Goal: Task Accomplishment & Management: Use online tool/utility

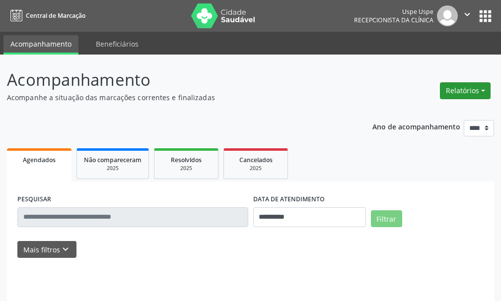
click at [469, 89] on button "Relatórios" at bounding box center [465, 90] width 51 height 17
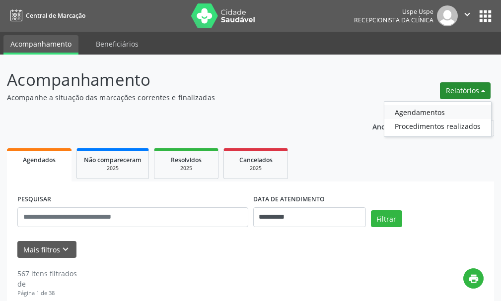
click at [443, 118] on link "Agendamentos" at bounding box center [437, 112] width 107 height 14
select select "*"
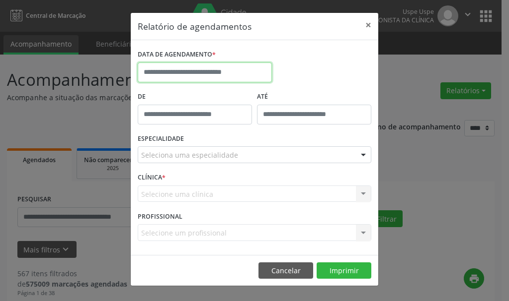
click at [222, 71] on input "text" at bounding box center [205, 73] width 134 height 20
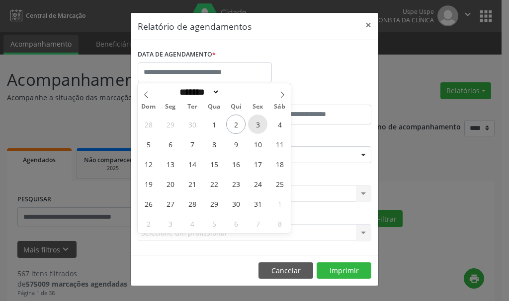
click at [257, 124] on span "3" at bounding box center [257, 124] width 19 height 19
type input "**********"
click at [257, 124] on span "3" at bounding box center [257, 124] width 19 height 19
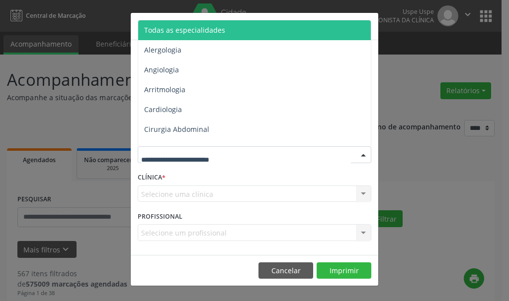
click at [208, 29] on span "Todas as especialidades" at bounding box center [184, 29] width 81 height 9
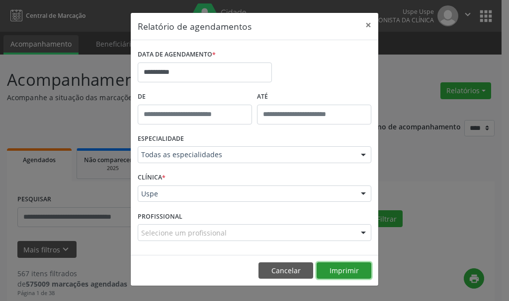
click at [353, 271] on button "Imprimir" at bounding box center [343, 271] width 55 height 17
click at [181, 223] on div "PROFISSIONAL Selecione um profissional Nenhum resultado encontrado para: " " Nã…" at bounding box center [254, 228] width 238 height 39
click at [178, 239] on div "Selecione um profissional" at bounding box center [254, 232] width 233 height 17
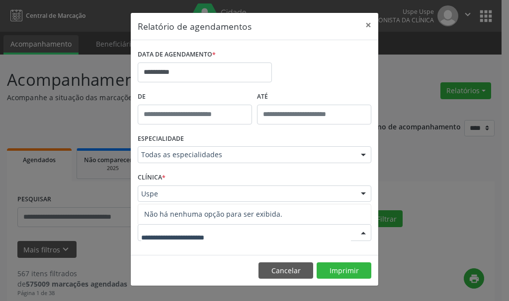
click at [178, 236] on input "text" at bounding box center [246, 238] width 210 height 20
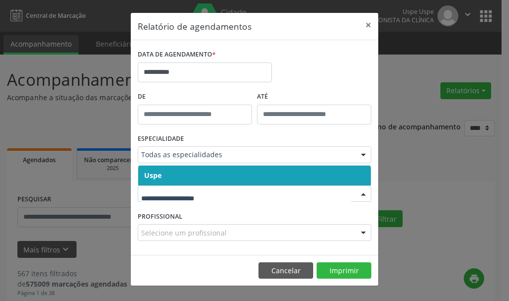
click at [170, 178] on span "Uspe" at bounding box center [254, 176] width 232 height 20
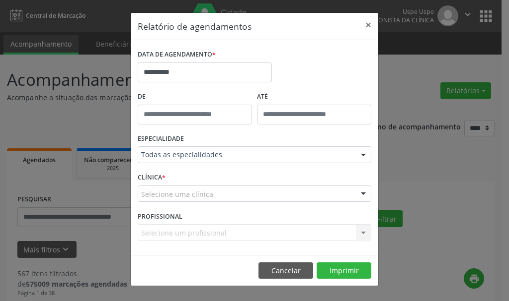
click at [163, 200] on div "Selecione uma clínica" at bounding box center [254, 194] width 233 height 17
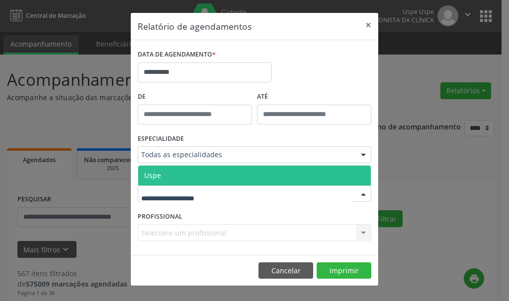
click at [164, 184] on span "Uspe" at bounding box center [254, 176] width 232 height 20
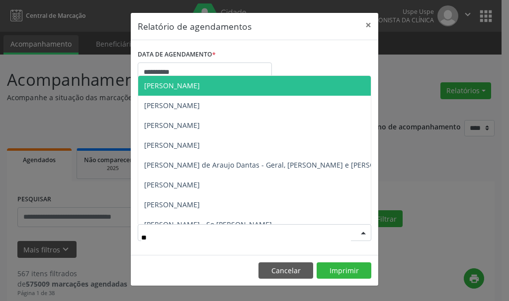
type input "***"
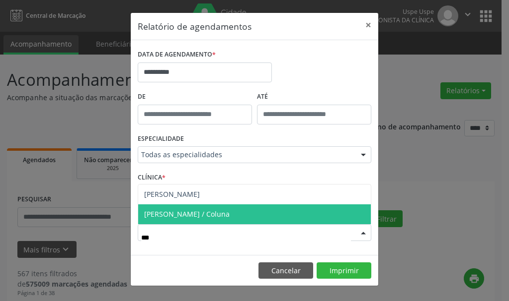
click at [170, 218] on span "[PERSON_NAME] / Coluna" at bounding box center [186, 214] width 85 height 9
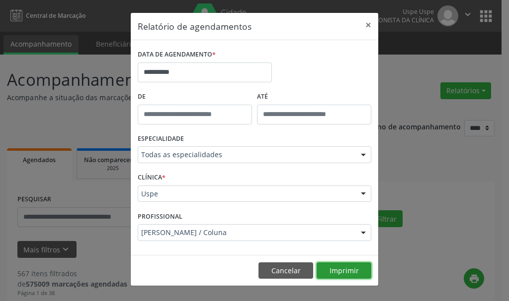
click at [352, 273] on button "Imprimir" at bounding box center [343, 271] width 55 height 17
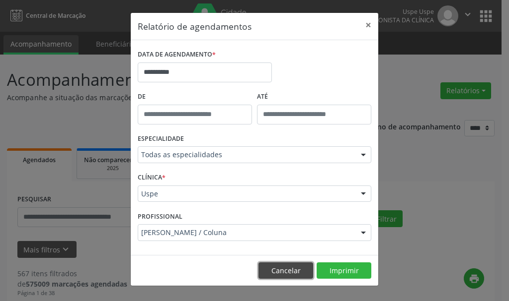
click at [272, 270] on button "Cancelar" at bounding box center [285, 271] width 55 height 17
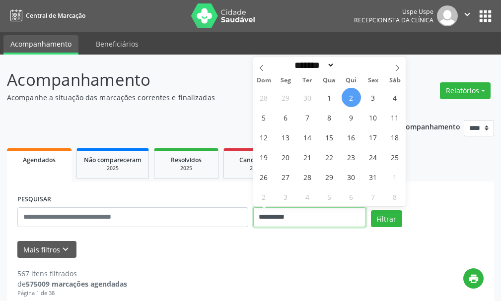
drag, startPoint x: 325, startPoint y: 223, endPoint x: 110, endPoint y: 223, distance: 215.5
click at [110, 223] on div "**********" at bounding box center [250, 213] width 471 height 42
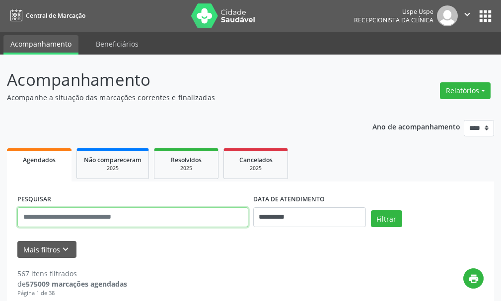
click at [115, 222] on input "text" at bounding box center [132, 218] width 231 height 20
type input "**********"
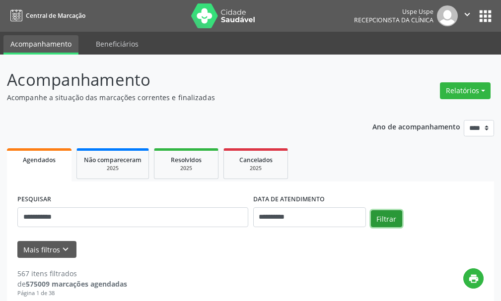
click at [398, 216] on button "Filtrar" at bounding box center [386, 219] width 31 height 17
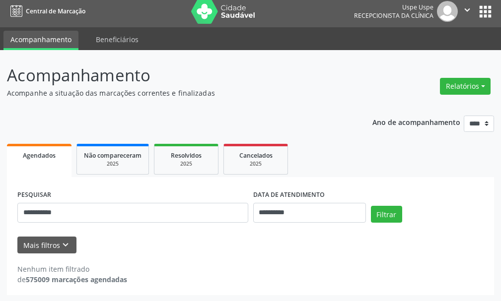
scroll to position [5, 0]
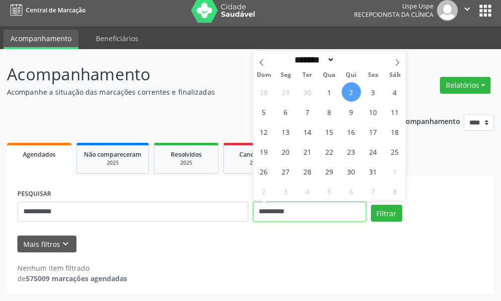
drag, startPoint x: 304, startPoint y: 208, endPoint x: 219, endPoint y: 211, distance: 85.5
click at [219, 211] on div "**********" at bounding box center [250, 208] width 471 height 42
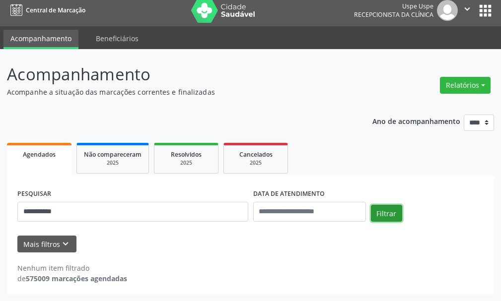
click at [390, 214] on button "Filtrar" at bounding box center [386, 213] width 31 height 17
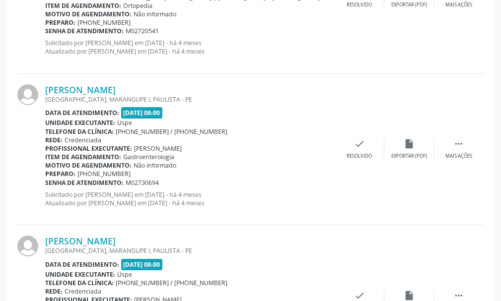
scroll to position [1985, 0]
